Goal: Transaction & Acquisition: Purchase product/service

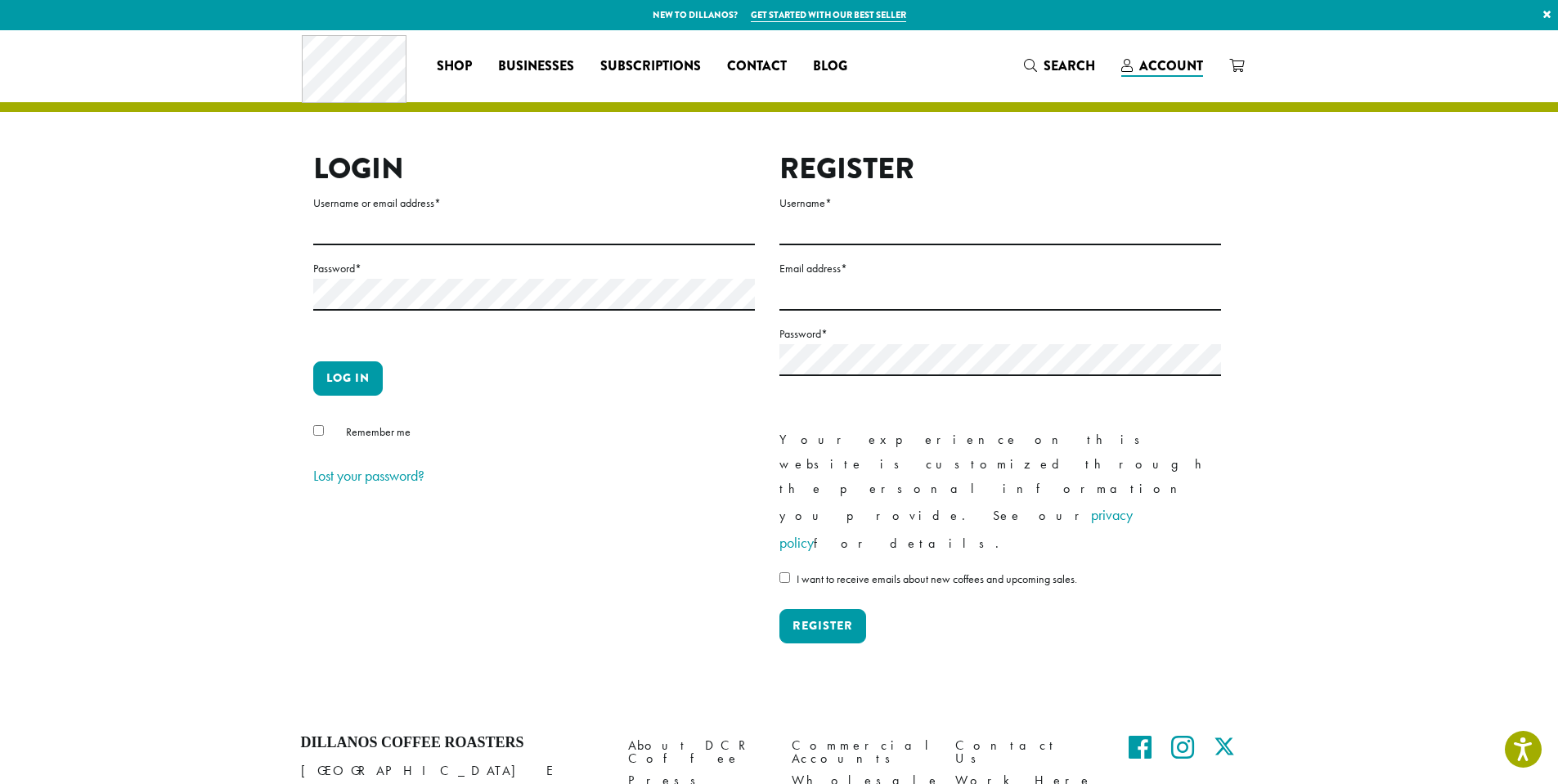
drag, startPoint x: 417, startPoint y: 214, endPoint x: 412, endPoint y: 231, distance: 17.7
click at [417, 214] on label "Username or email address *" at bounding box center [534, 203] width 441 height 21
click at [417, 214] on input "Username or email address *" at bounding box center [534, 229] width 441 height 32
click at [409, 234] on input "Username or email address *" at bounding box center [534, 229] width 441 height 32
type input "**********"
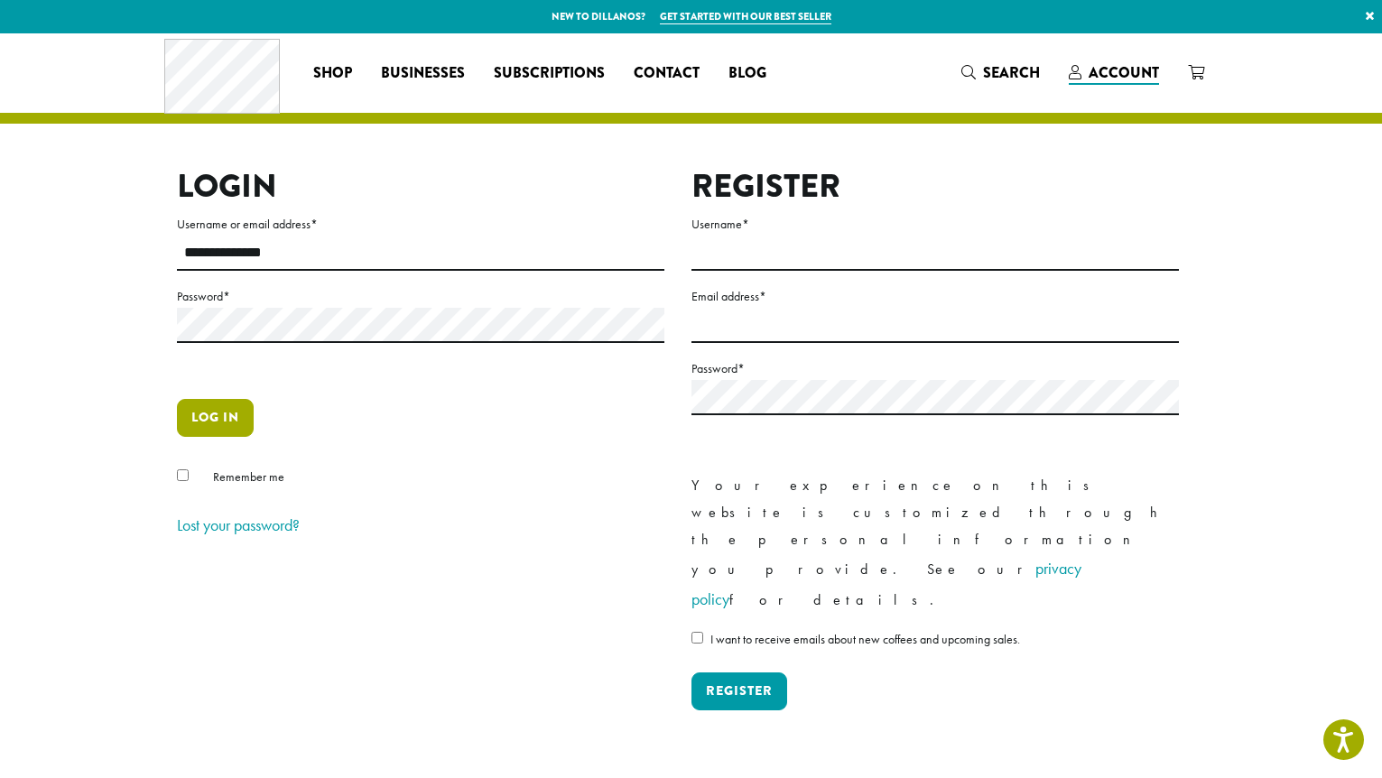
click at [221, 433] on button "Log in" at bounding box center [215, 418] width 77 height 38
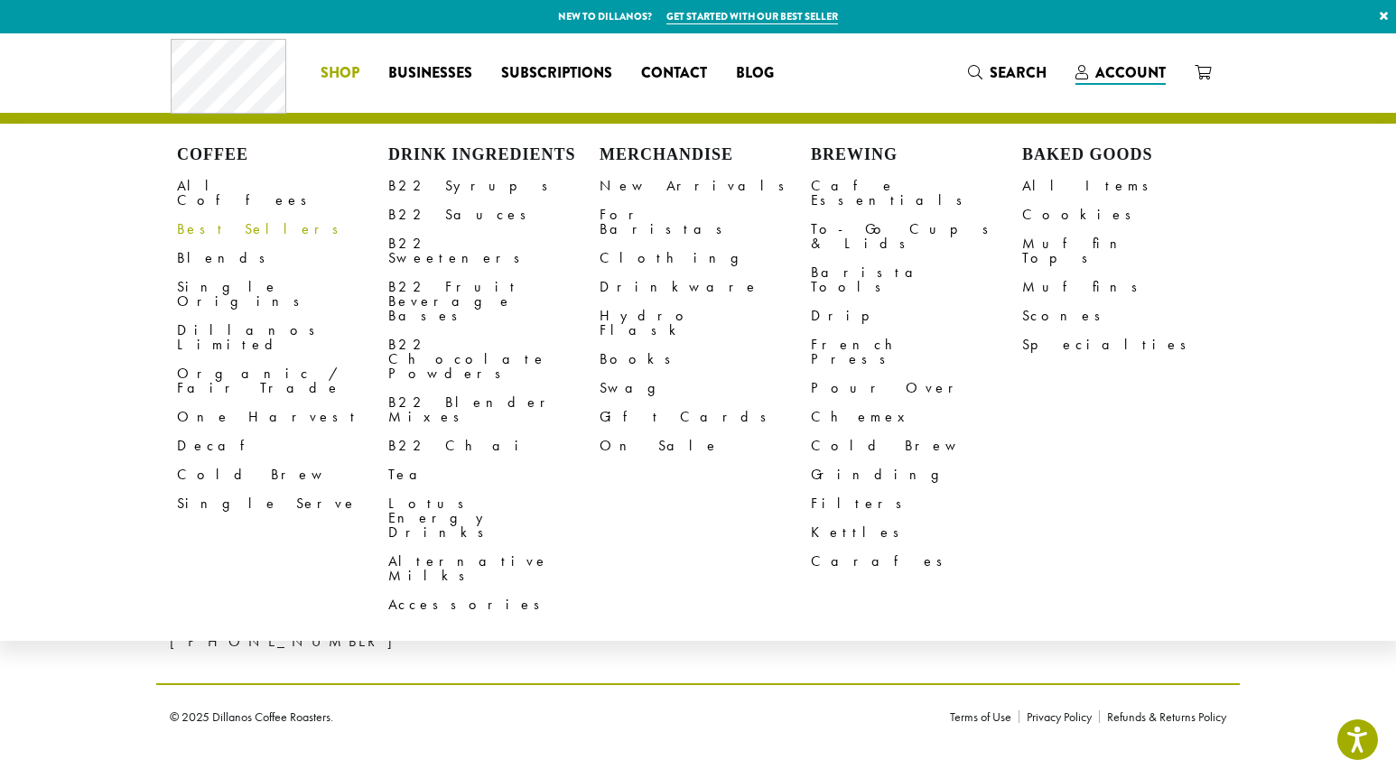
click at [213, 215] on link "Best Sellers" at bounding box center [282, 229] width 211 height 29
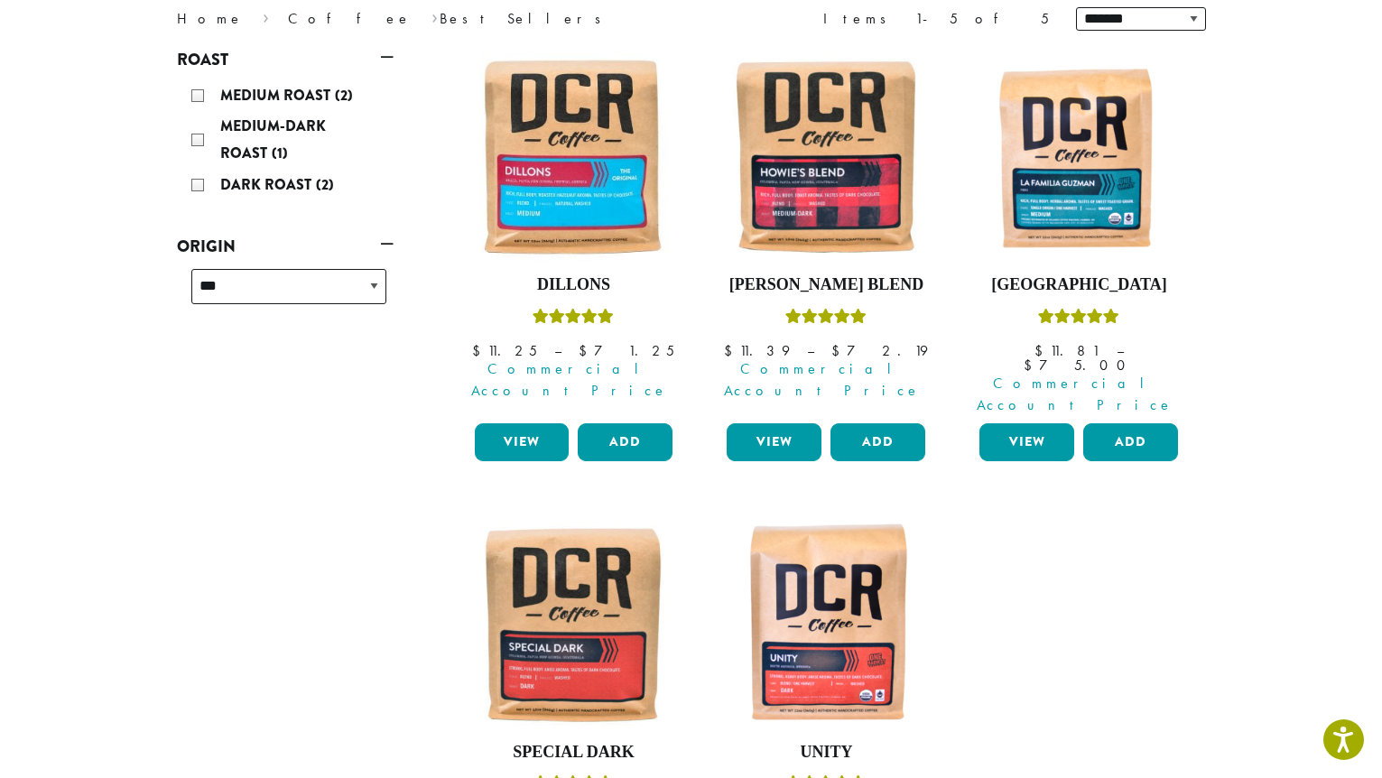
scroll to position [271, 0]
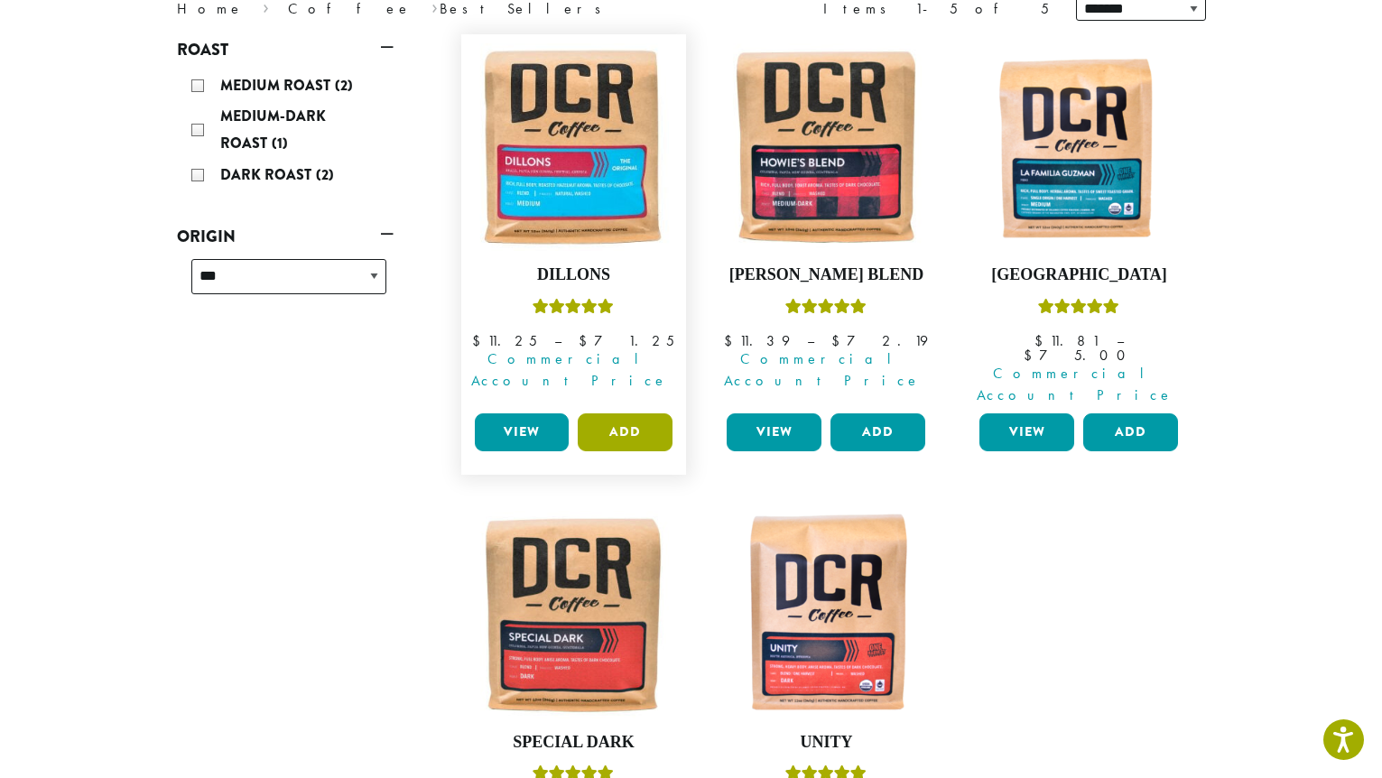
click at [613, 413] on button "Add" at bounding box center [625, 432] width 95 height 38
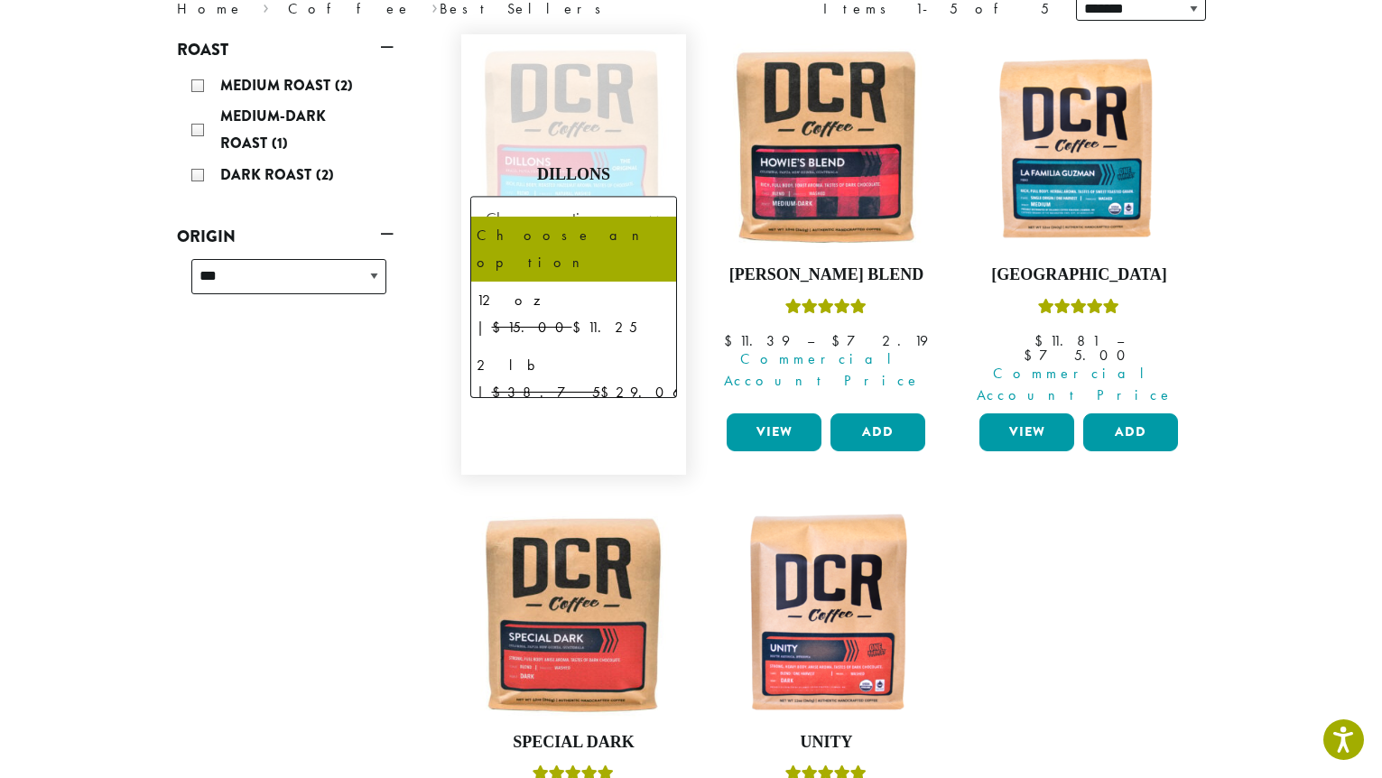
click at [642, 197] on b at bounding box center [654, 219] width 44 height 44
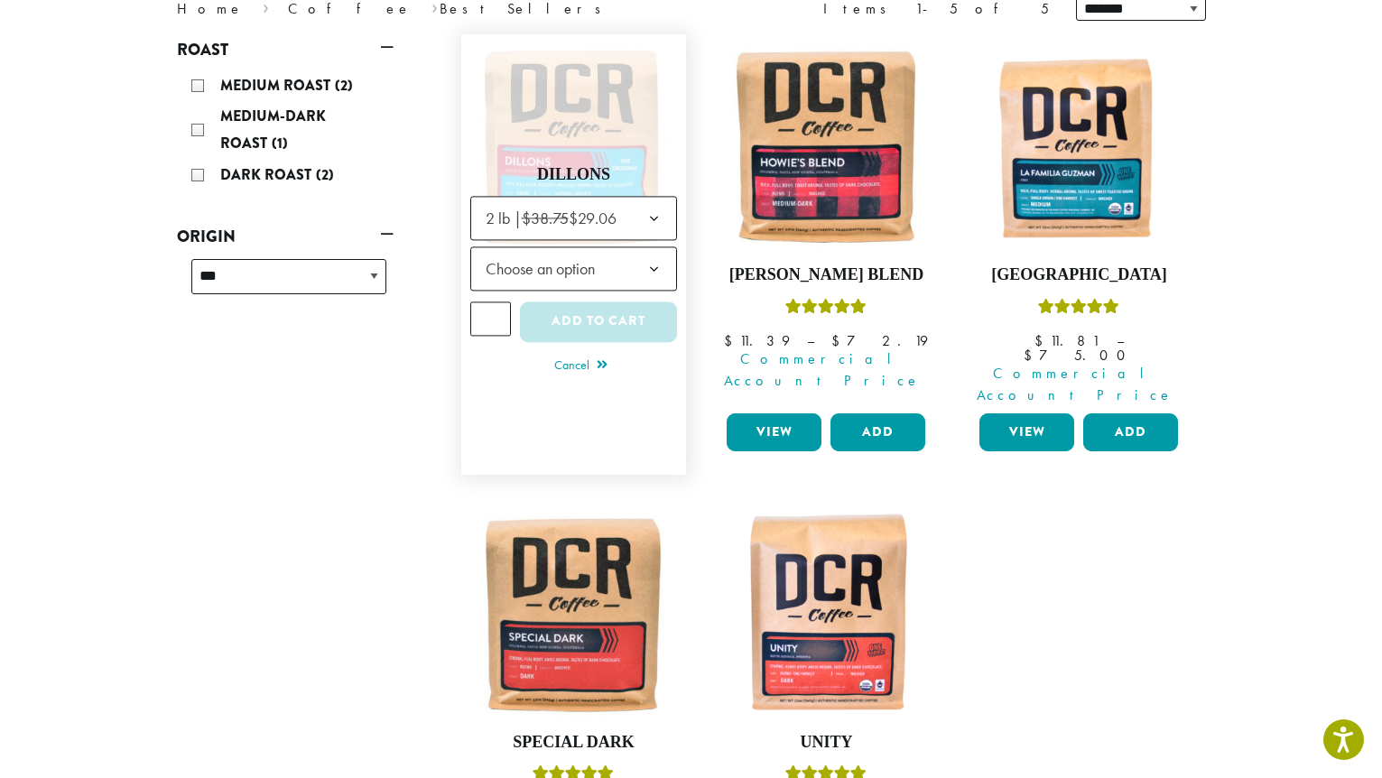
click at [655, 254] on b at bounding box center [654, 269] width 44 height 44
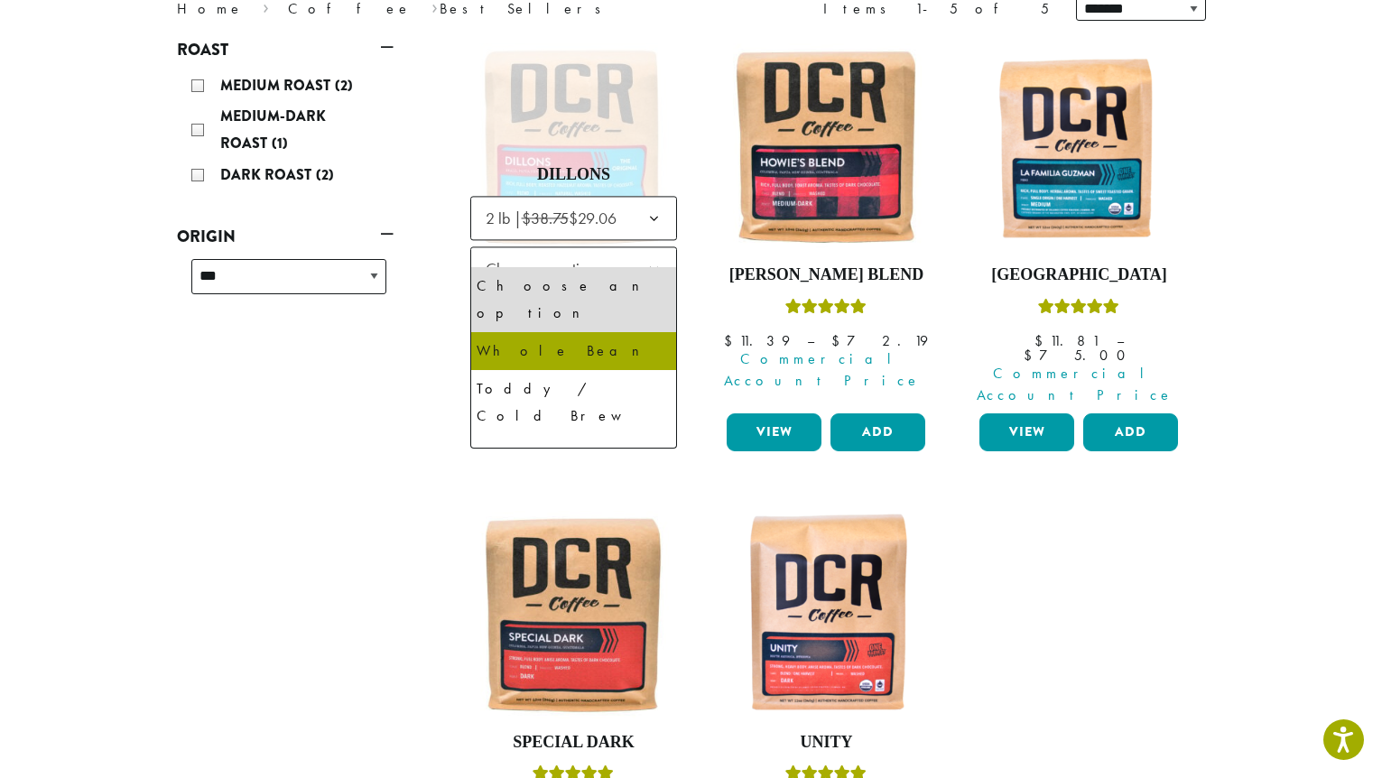
select select "**********"
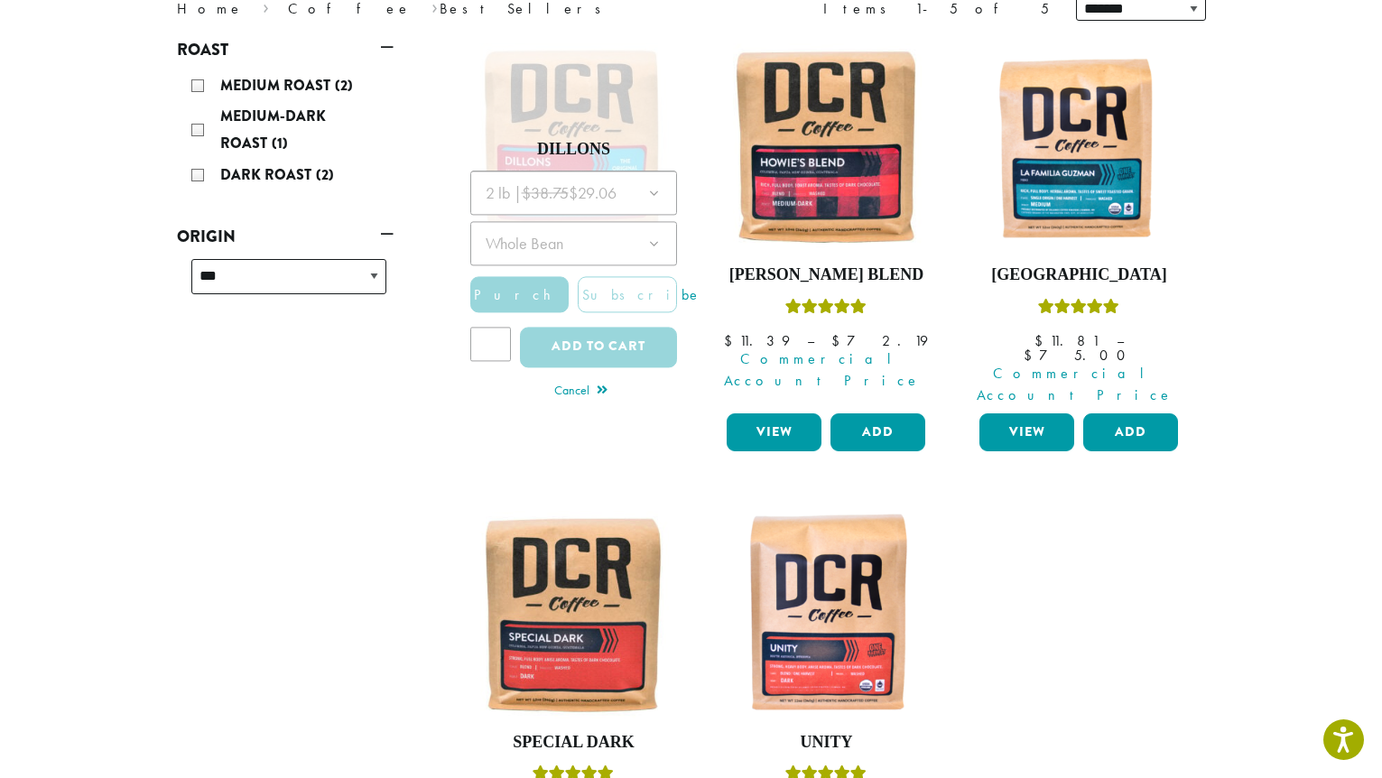
click at [401, 458] on div "**********" at bounding box center [285, 537] width 244 height 1006
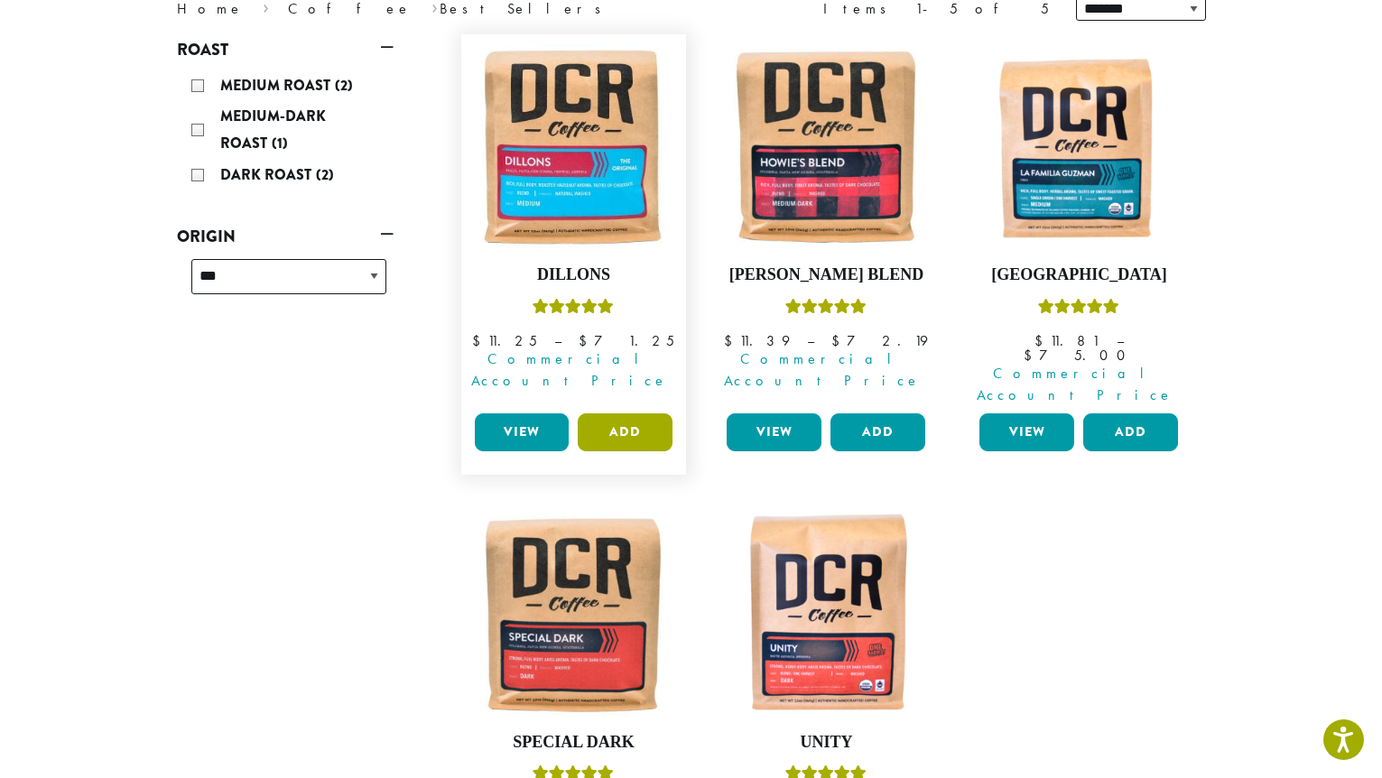
click at [607, 413] on button "Add" at bounding box center [625, 432] width 95 height 38
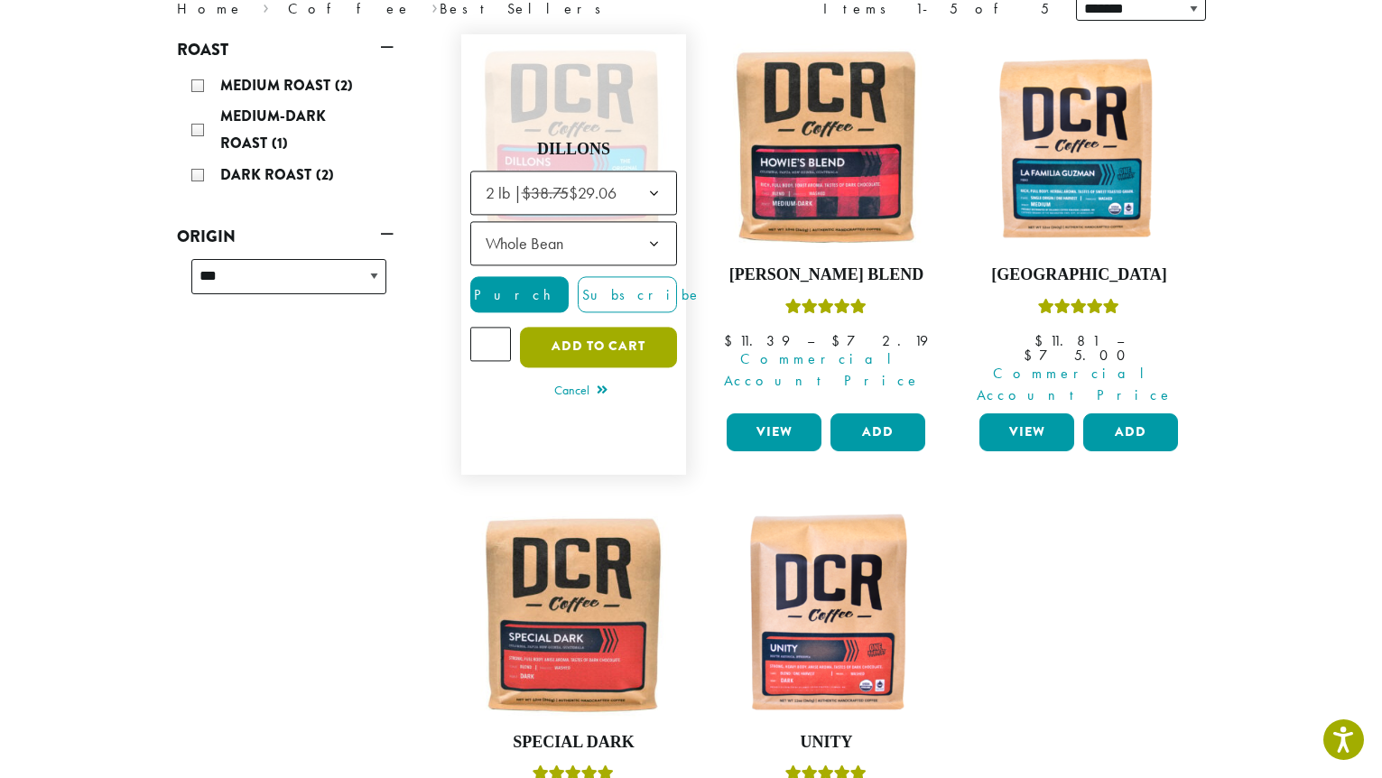
click at [554, 331] on button "Add to cart" at bounding box center [598, 347] width 157 height 41
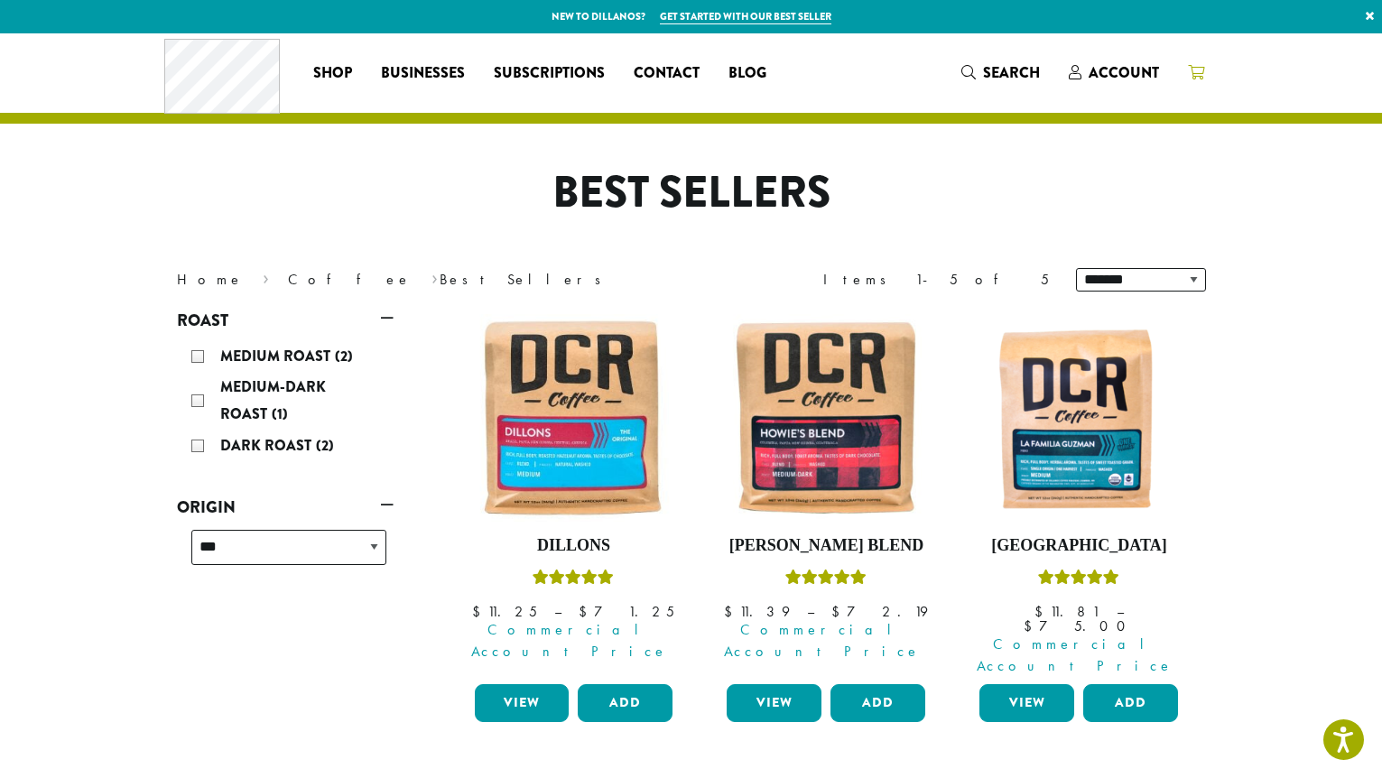
click at [1207, 72] on link at bounding box center [1195, 73] width 45 height 30
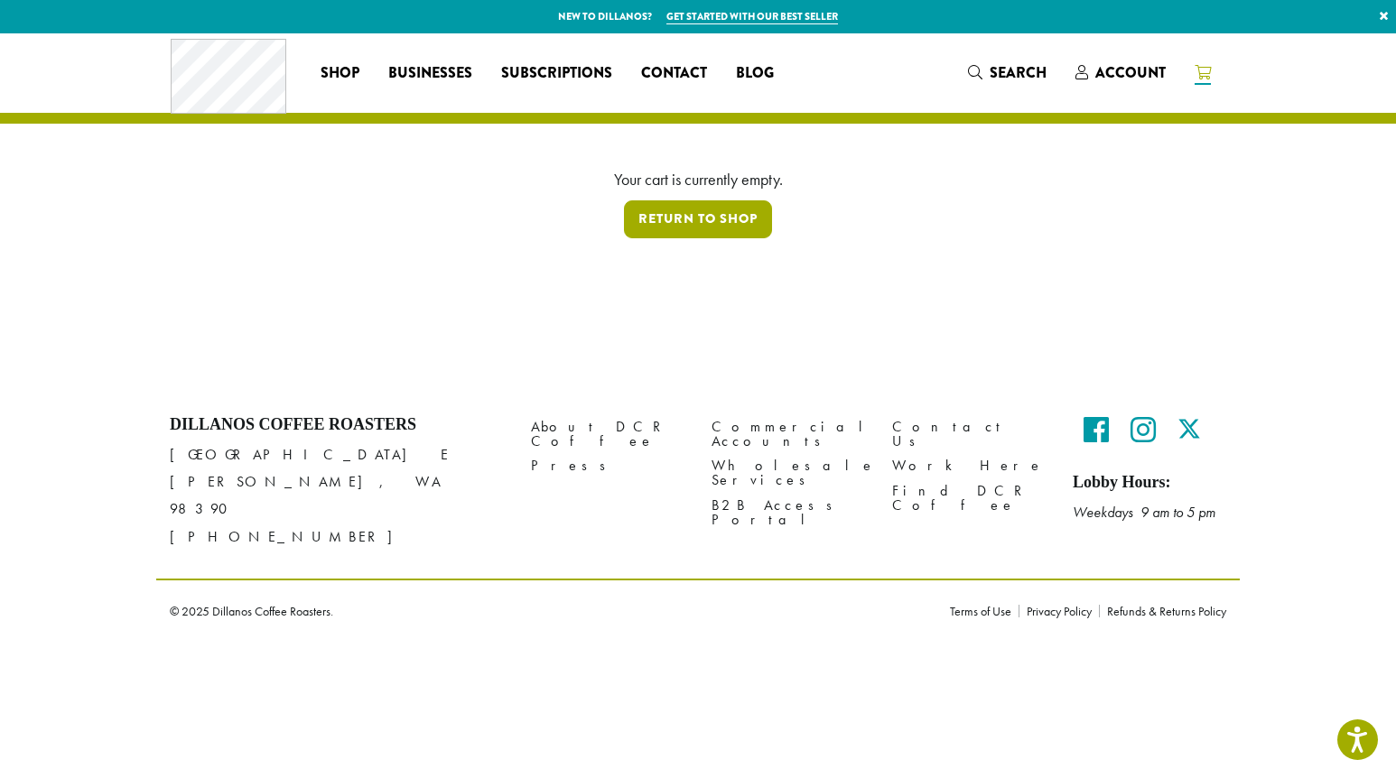
click at [735, 228] on link "Return to shop" at bounding box center [698, 219] width 148 height 38
